Goal: Information Seeking & Learning: Learn about a topic

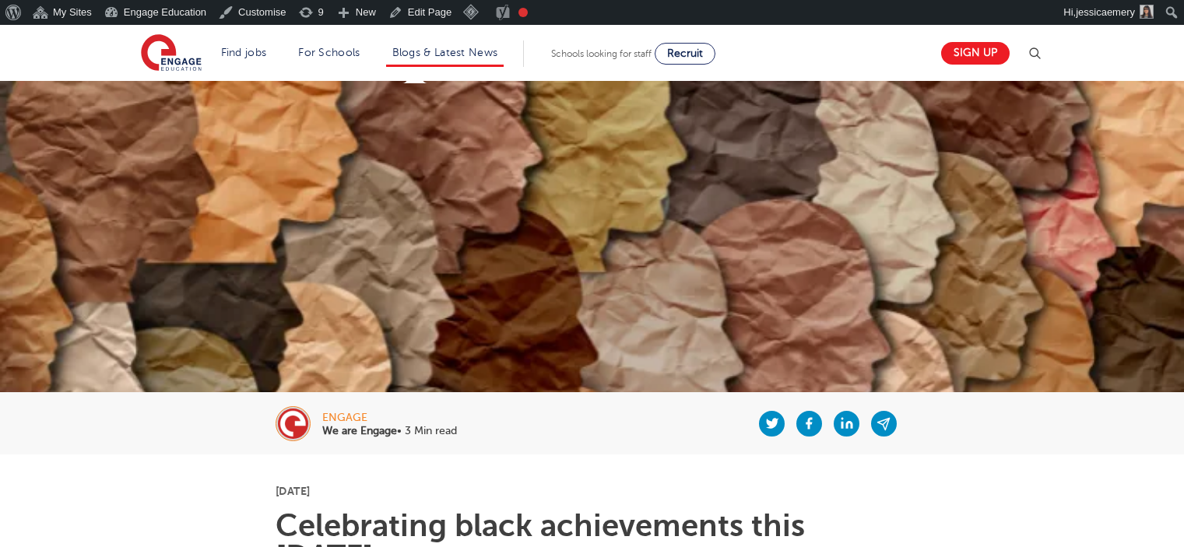
scroll to position [389, 0]
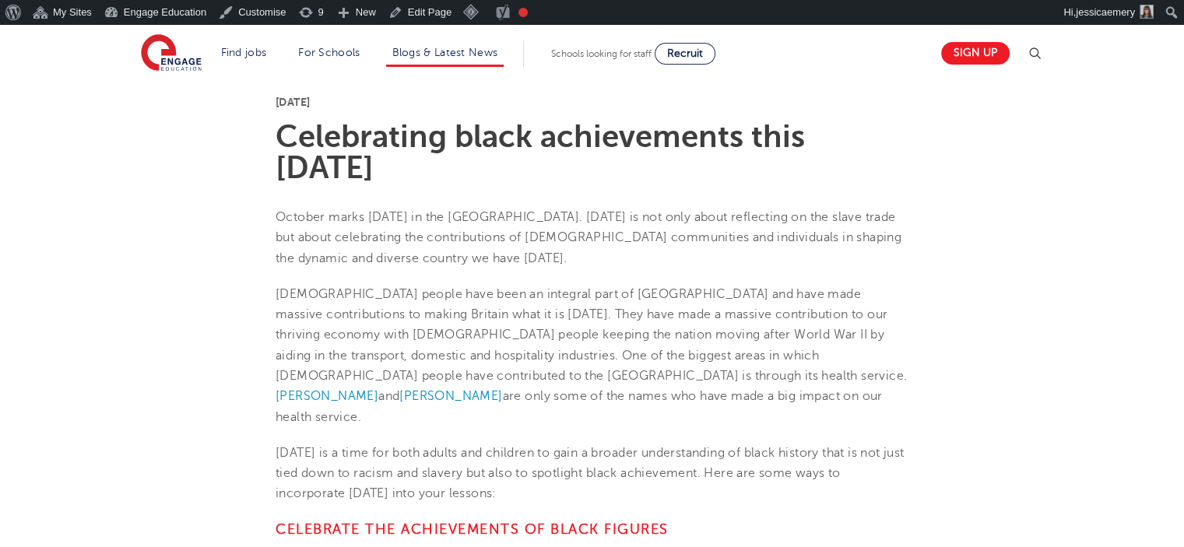
click at [438, 45] on li "Blogs & Latest News" at bounding box center [445, 53] width 118 height 26
click at [470, 51] on link "Blogs & Latest News" at bounding box center [445, 53] width 106 height 12
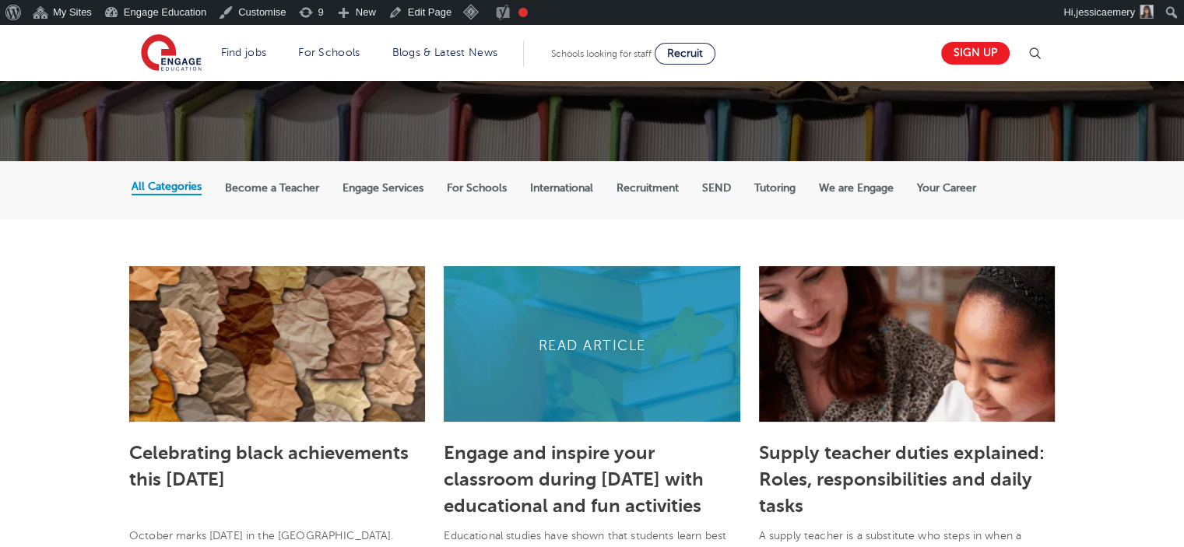
scroll to position [234, 0]
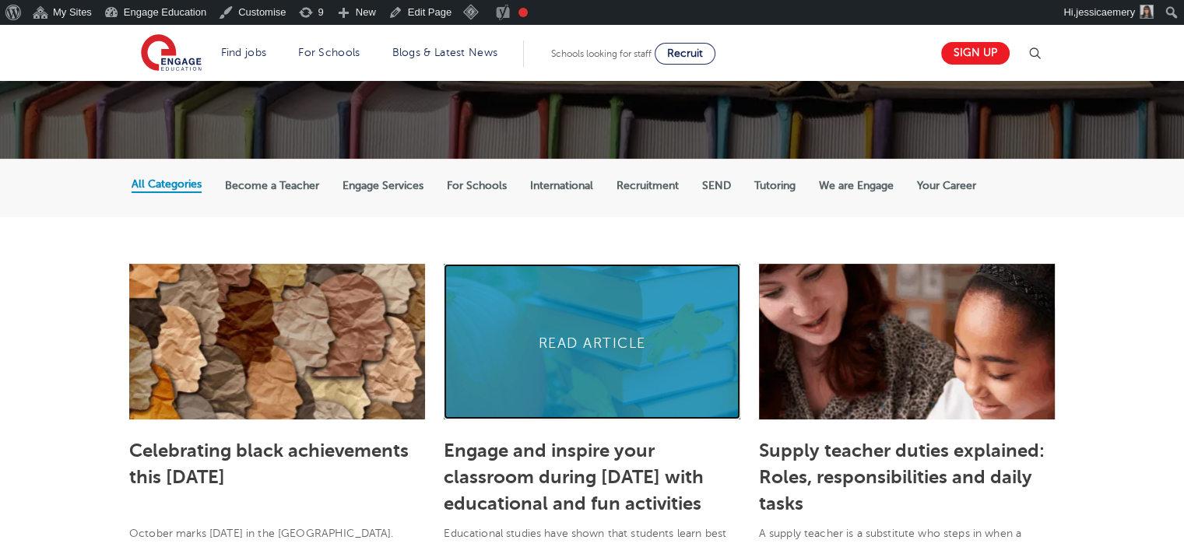
click at [539, 354] on link at bounding box center [592, 342] width 296 height 156
